Goal: Find specific page/section

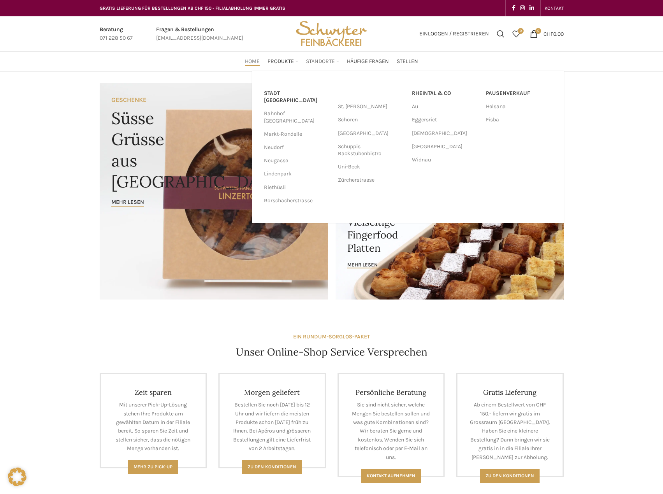
click at [336, 61] on link "Standorte" at bounding box center [322, 62] width 33 height 16
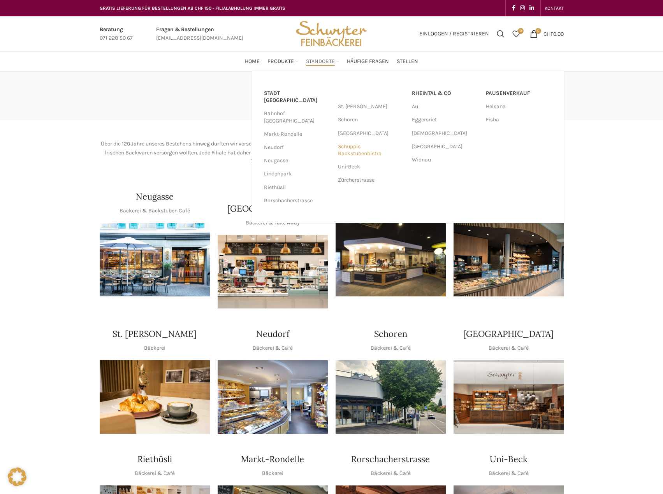
click at [352, 153] on link "Schuppis Backstubenbistro" at bounding box center [371, 150] width 66 height 20
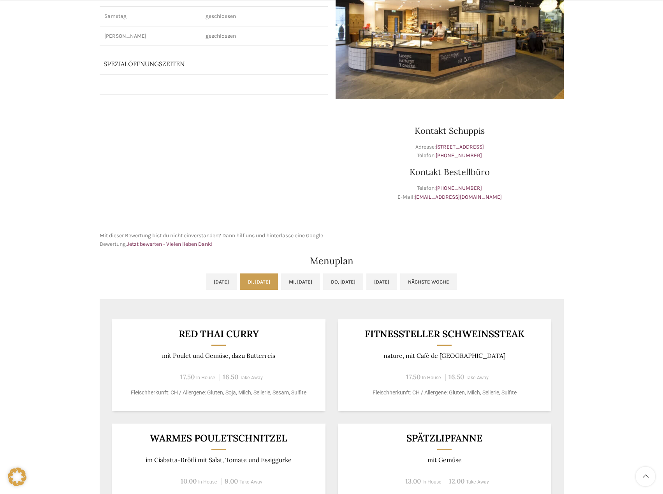
scroll to position [156, 0]
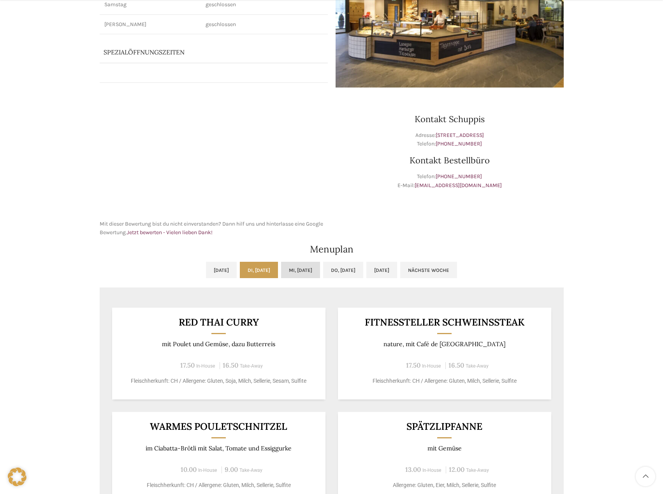
click at [304, 274] on link "Mi, [DATE]" at bounding box center [300, 270] width 39 height 16
